Goal: Find contact information: Find contact information

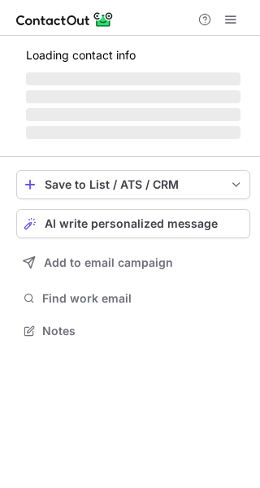
scroll to position [355, 260]
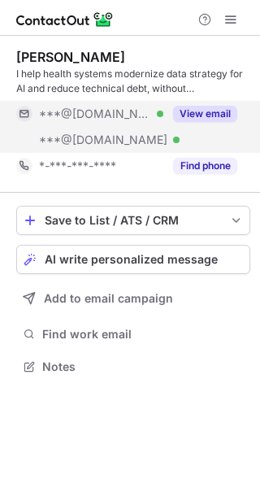
click at [184, 113] on button "View email" at bounding box center [205, 114] width 64 height 16
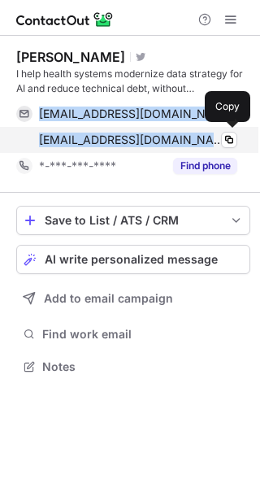
drag, startPoint x: 36, startPoint y: 115, endPoint x: 172, endPoint y: 146, distance: 139.5
click at [172, 146] on div "[EMAIL_ADDRESS][DOMAIN_NAME] Verified Copy [EMAIL_ADDRESS][DOMAIN_NAME] Verifie…" at bounding box center [126, 127] width 221 height 52
copy div "[EMAIL_ADDRESS][DOMAIN_NAME] Verified Copy [EMAIL_ADDRESS][DOMAIN_NAME]"
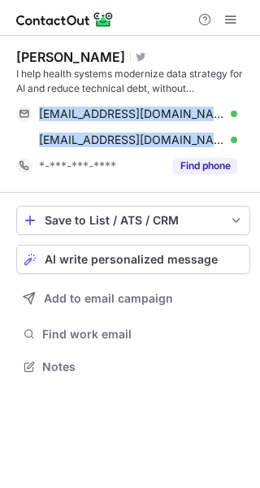
drag, startPoint x: 107, startPoint y: 55, endPoint x: 15, endPoint y: 61, distance: 92.1
click at [15, 61] on div "[PERSON_NAME] Visit Twitter profile I help health systems modernize data strate…" at bounding box center [130, 213] width 260 height 355
copy div "[PERSON_NAME]"
